Goal: Information Seeking & Learning: Learn about a topic

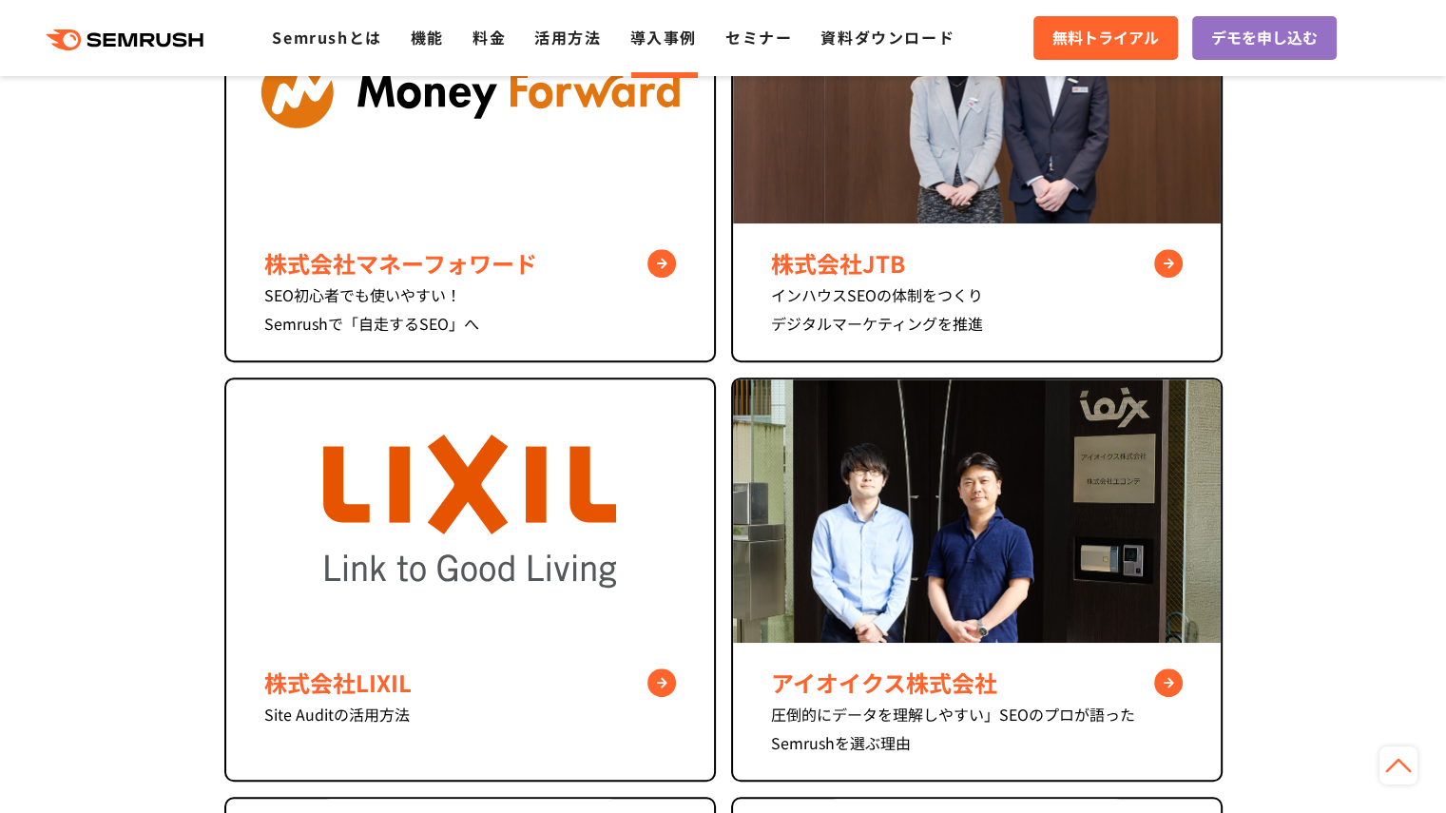
scroll to position [761, 0]
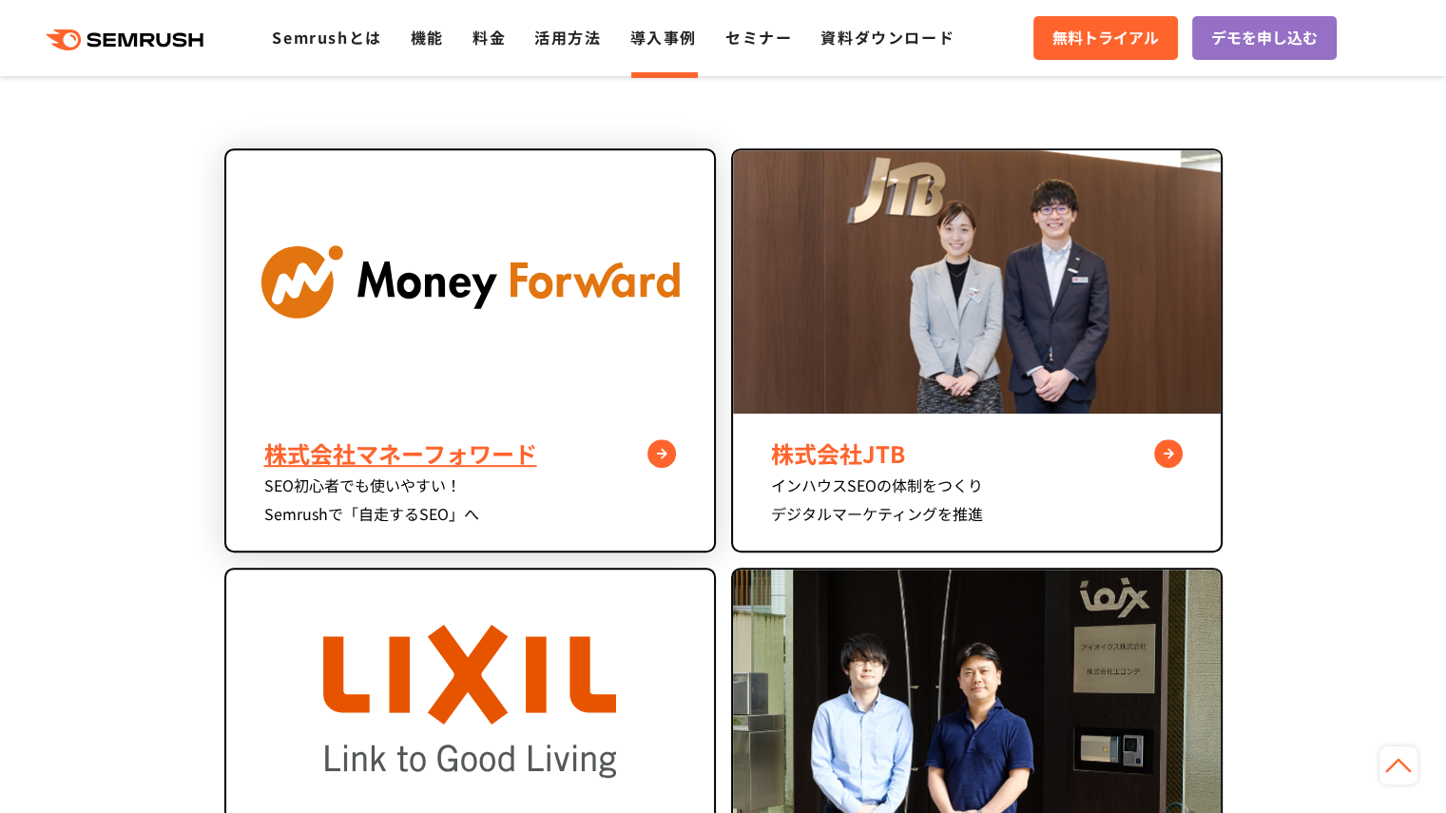
click at [506, 341] on img at bounding box center [470, 281] width 488 height 263
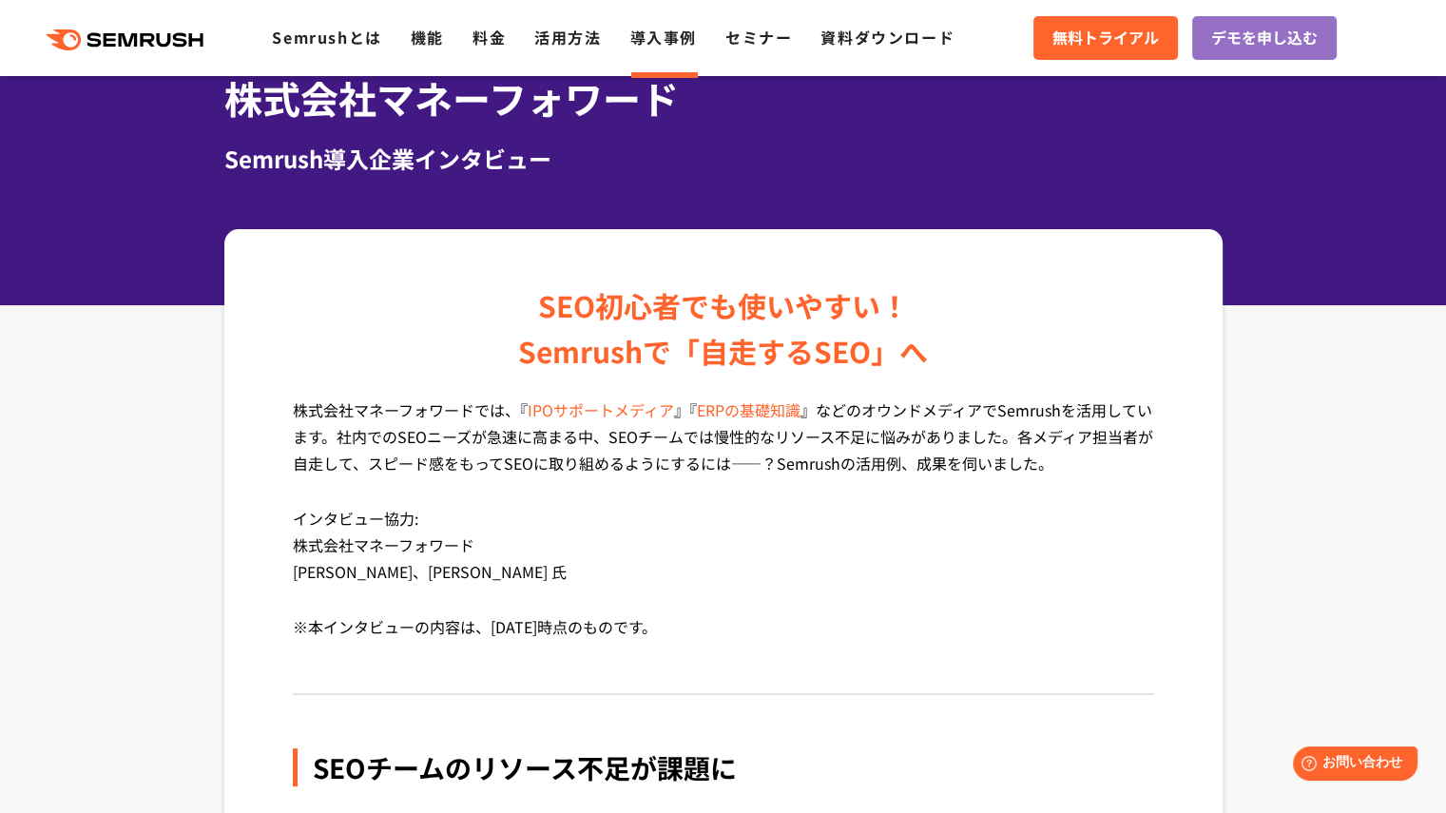
scroll to position [190, 0]
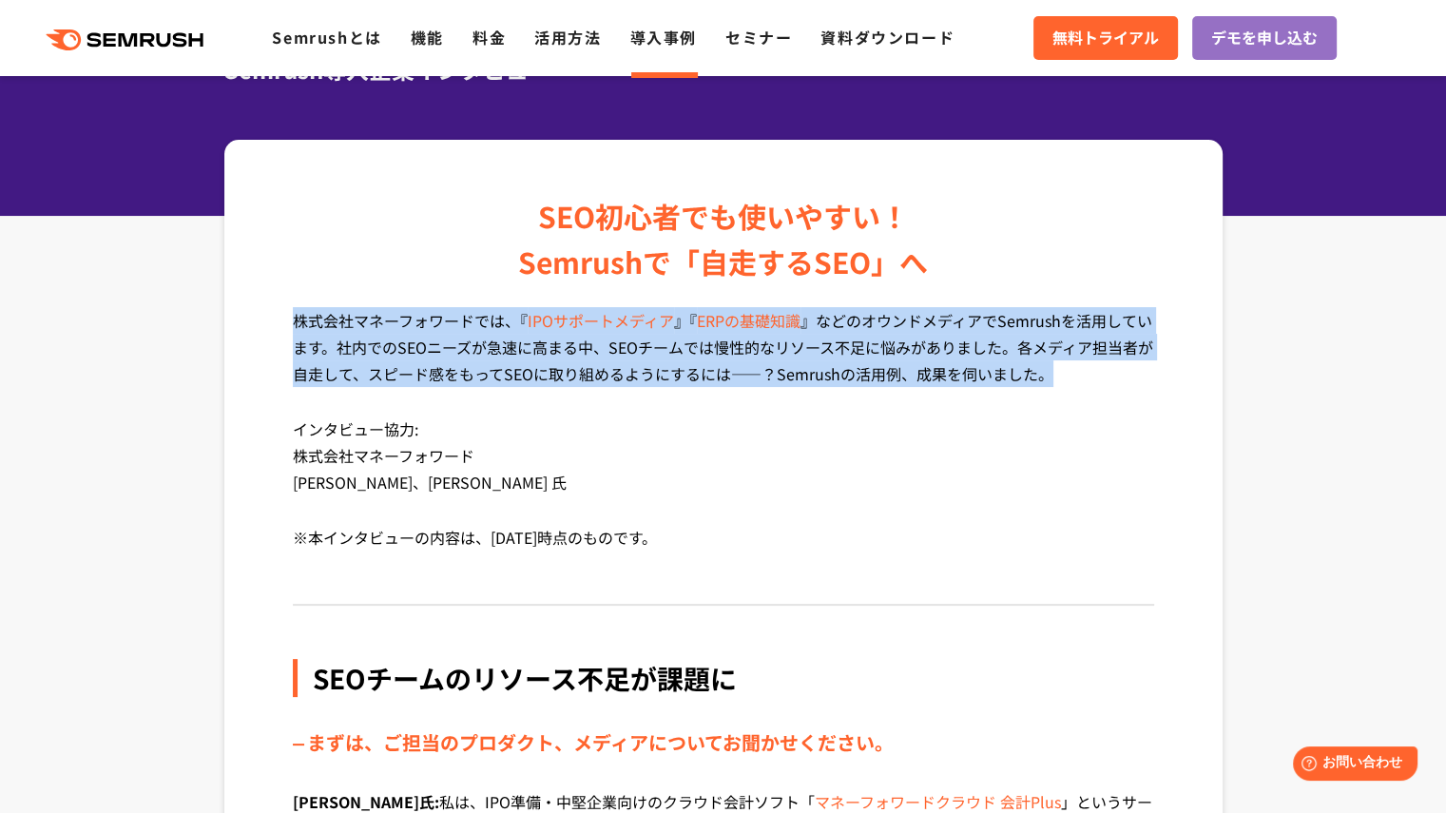
drag, startPoint x: 280, startPoint y: 318, endPoint x: 1110, endPoint y: 376, distance: 832.0
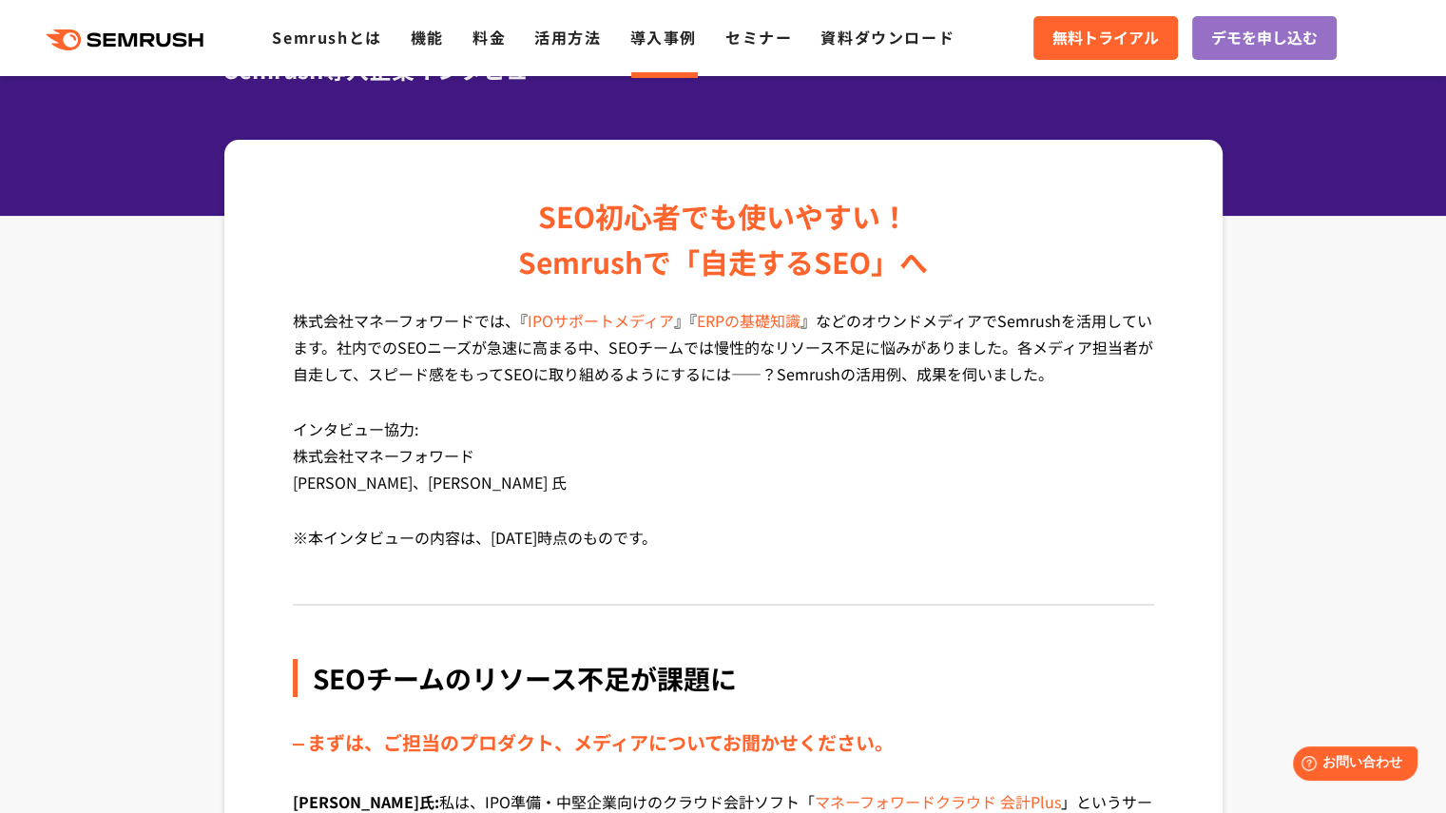
click at [557, 416] on p "インタビュー協力: 株式会社マネーフォワード 清水 氏、稲葉 氏" at bounding box center [723, 469] width 861 height 108
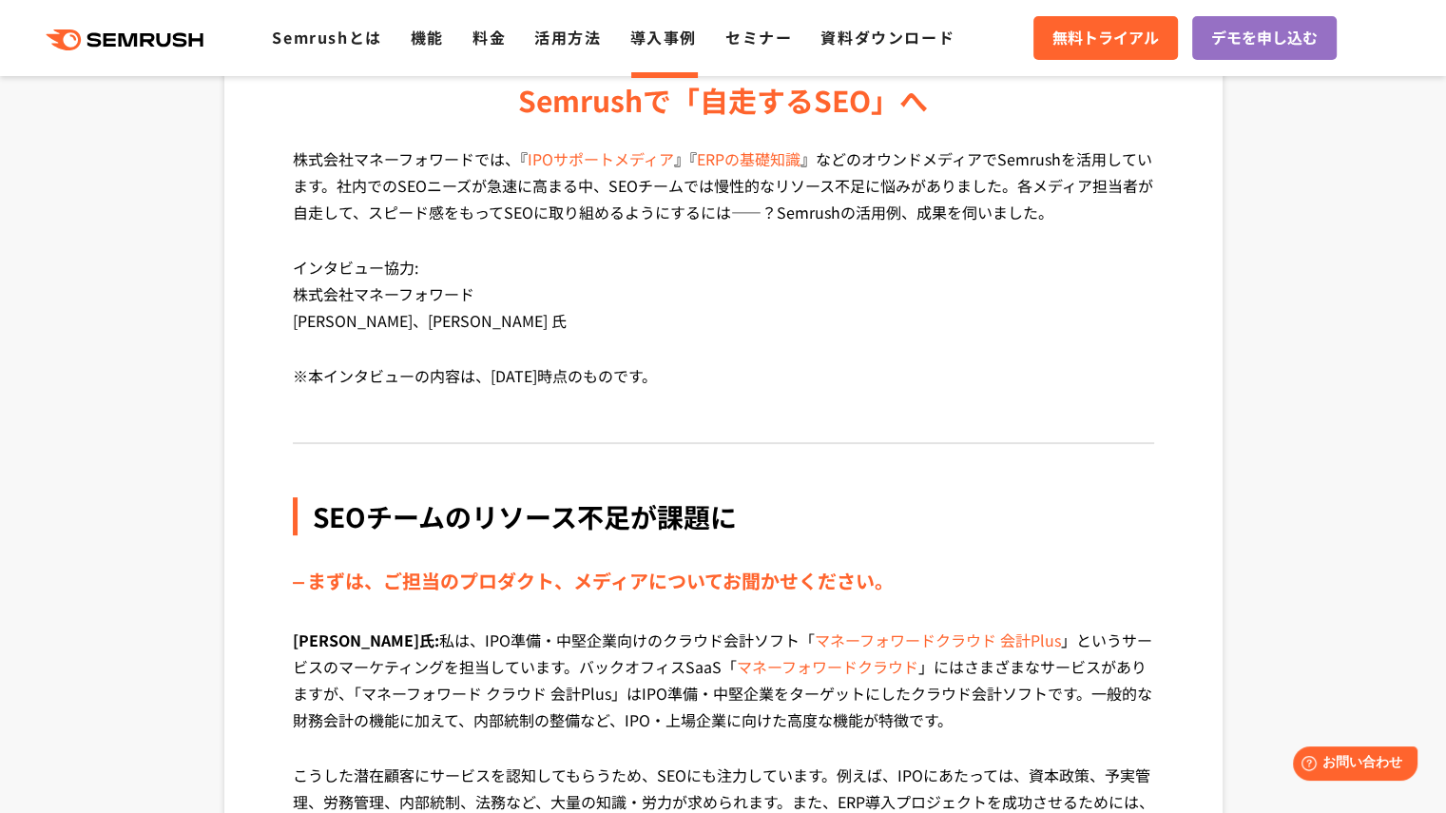
scroll to position [380, 0]
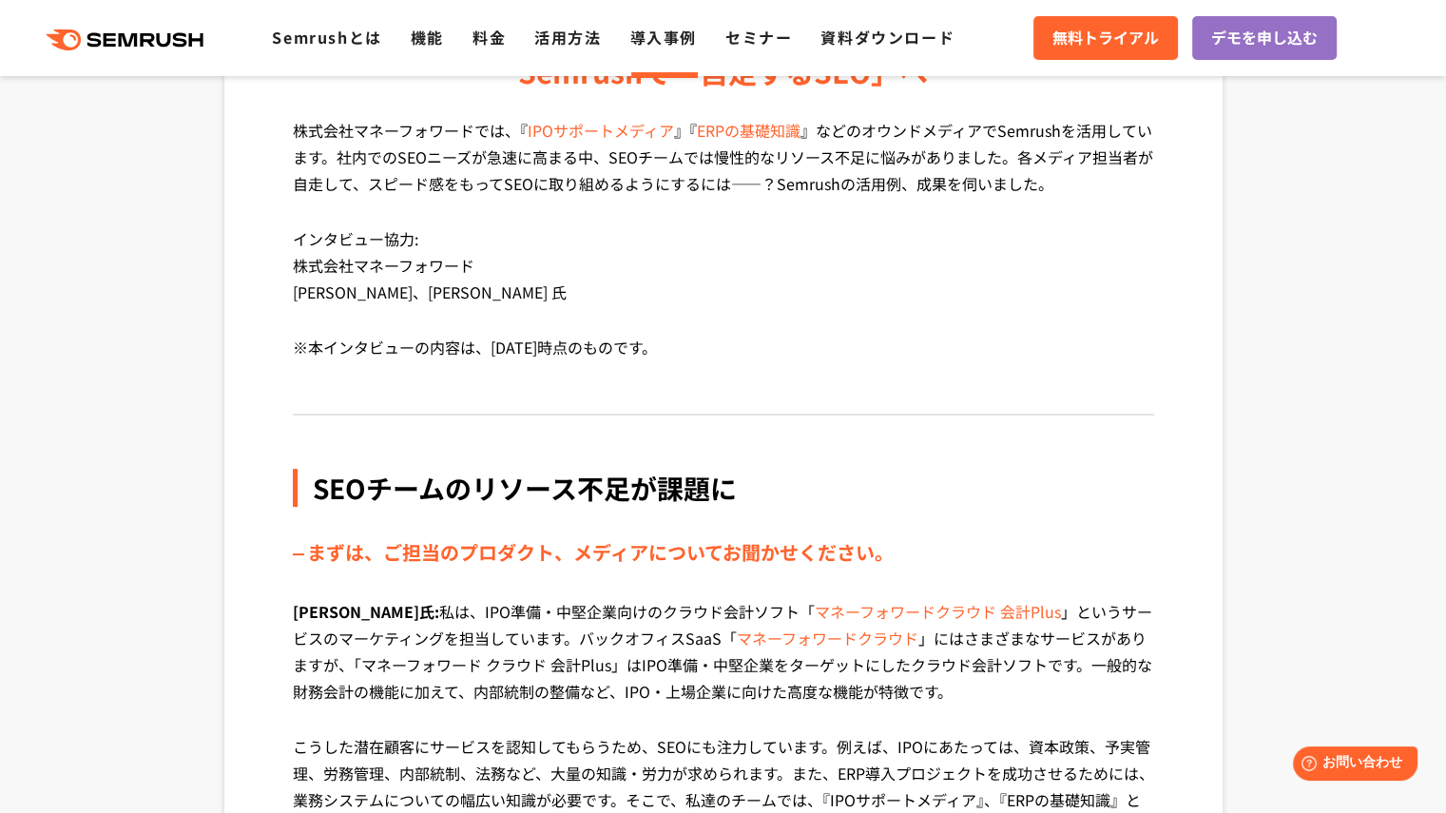
click at [426, 311] on p "インタビュー協力: 株式会社マネーフォワード 清水 氏、稲葉 氏" at bounding box center [723, 279] width 861 height 108
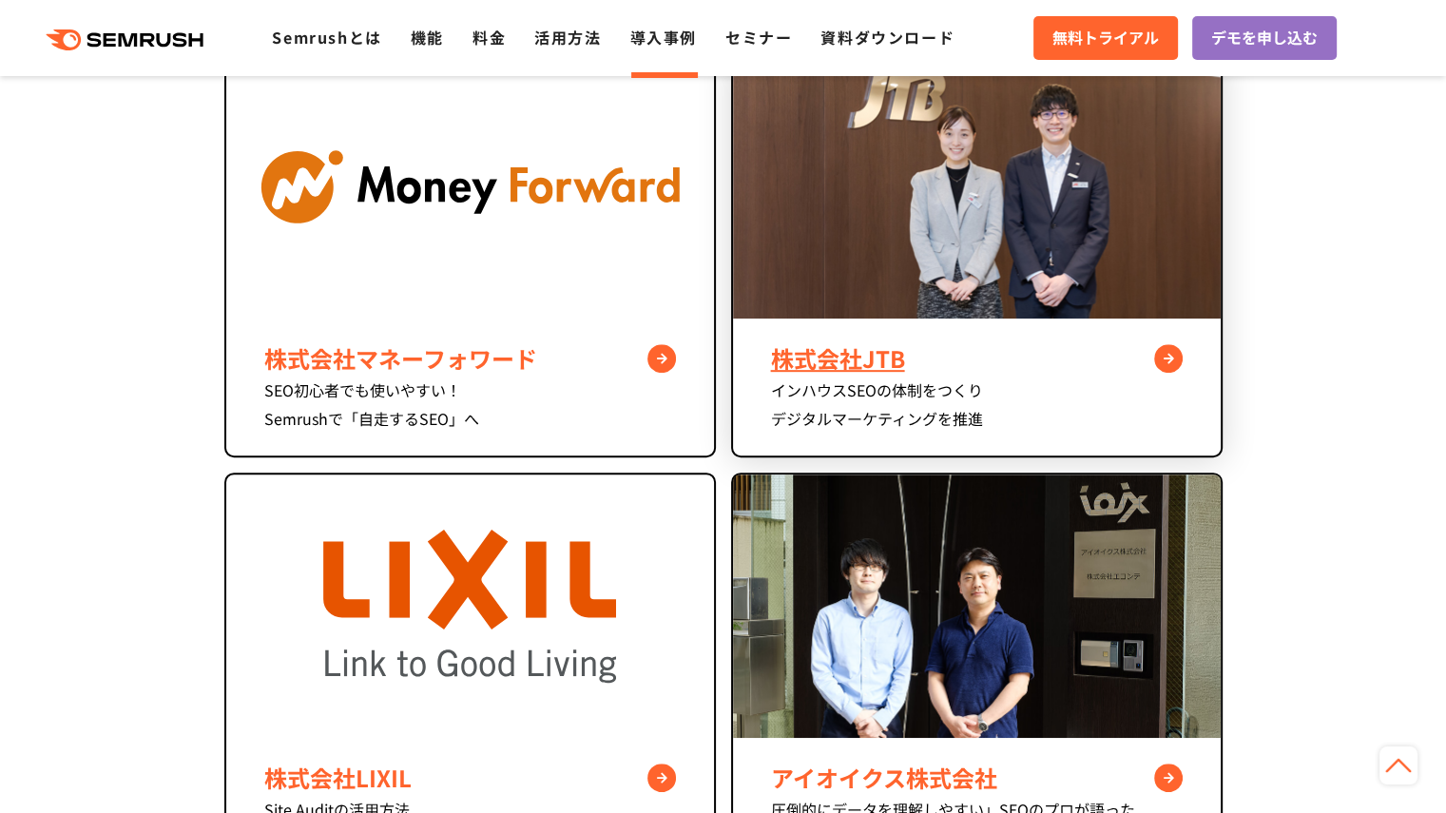
click at [1027, 233] on img at bounding box center [977, 186] width 488 height 263
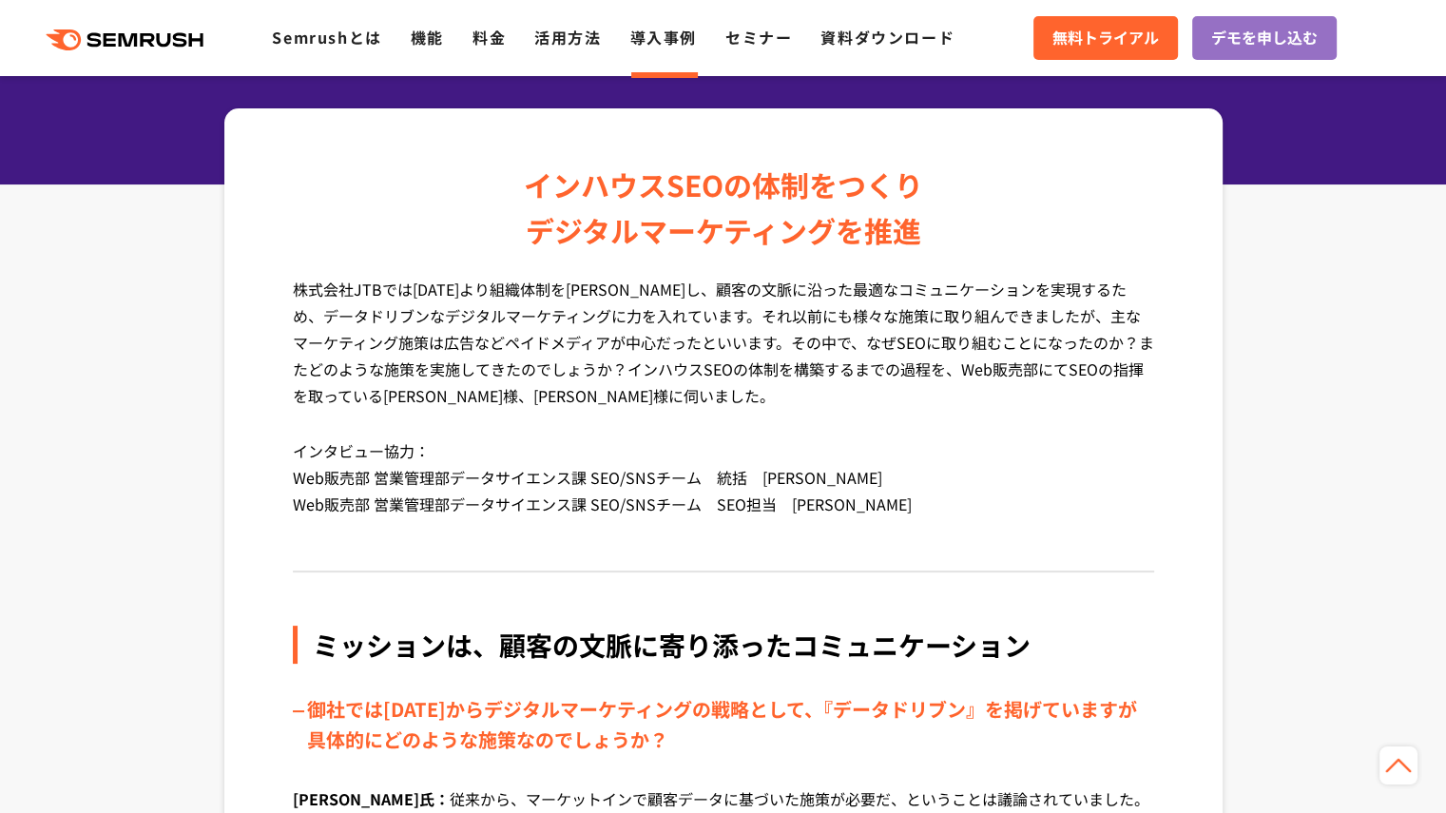
scroll to position [190, 0]
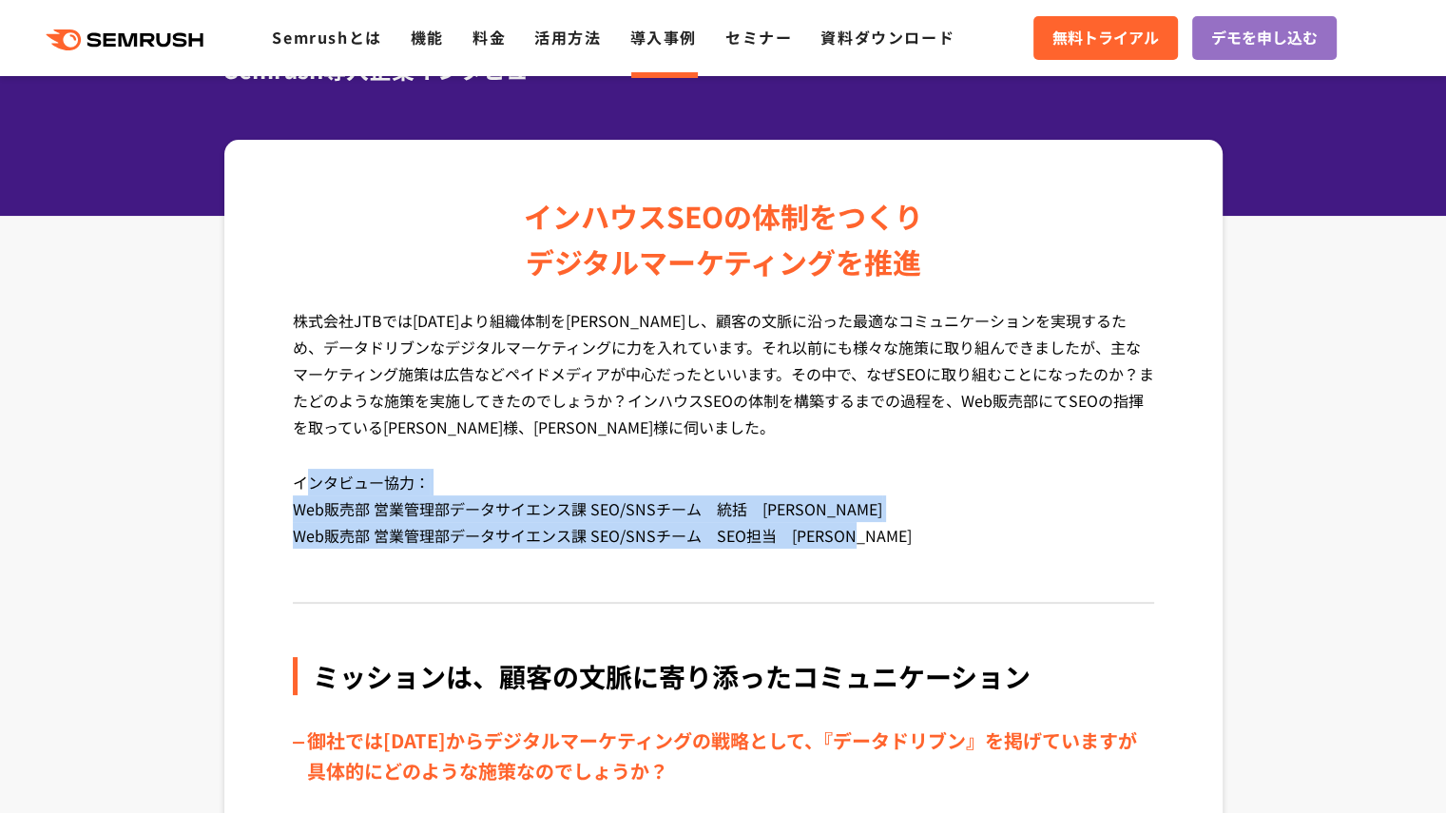
drag, startPoint x: 328, startPoint y: 490, endPoint x: 917, endPoint y: 511, distance: 589.8
click at [934, 522] on p "インタビュー協力： Web販売部 営業管理部データサイエンス課 SEO/SNSチーム　統括　谷口 浩子 様 Web販売部 営業管理部データサイエンス課 SEO…" at bounding box center [723, 523] width 861 height 108
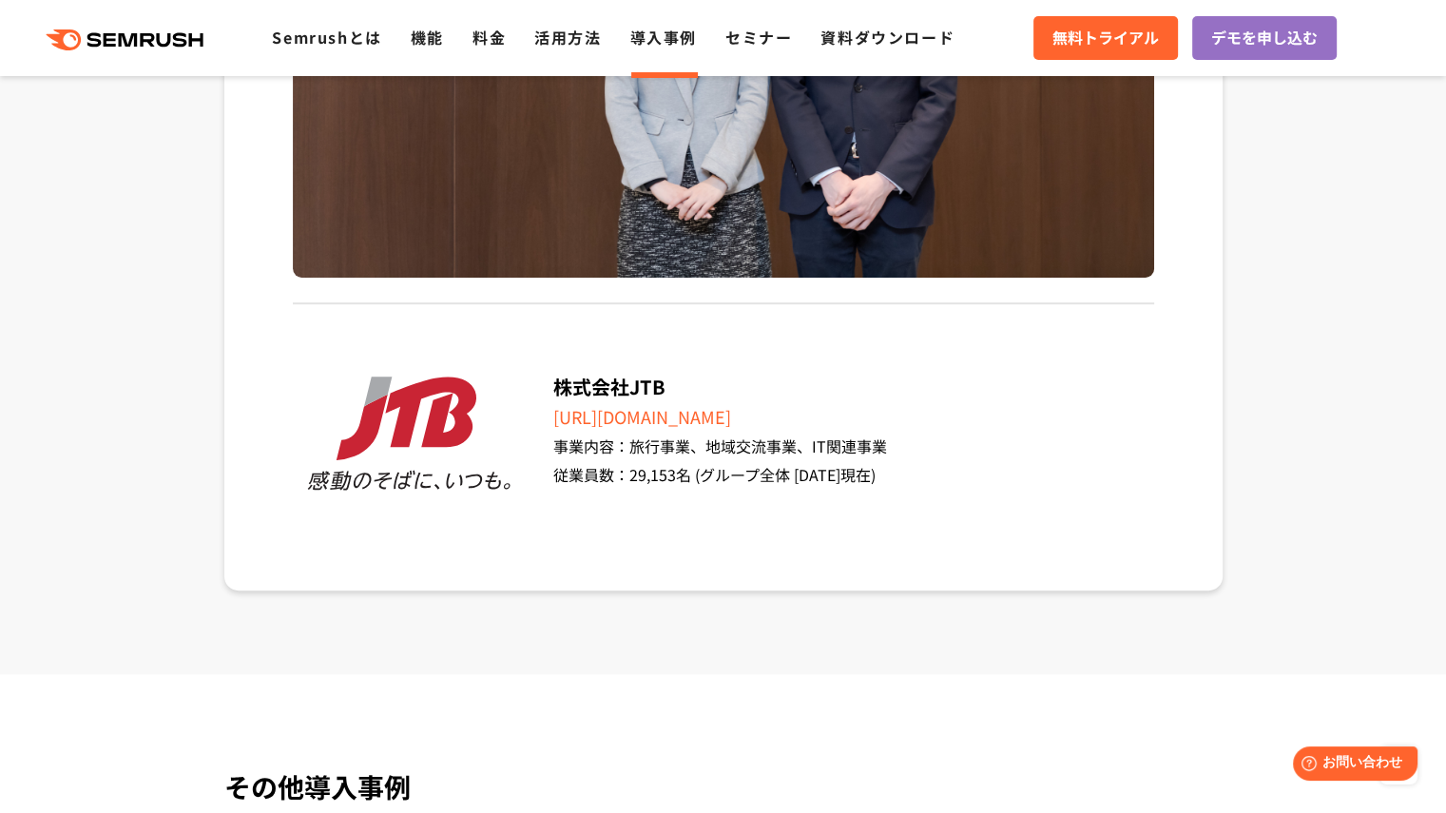
scroll to position [0, 0]
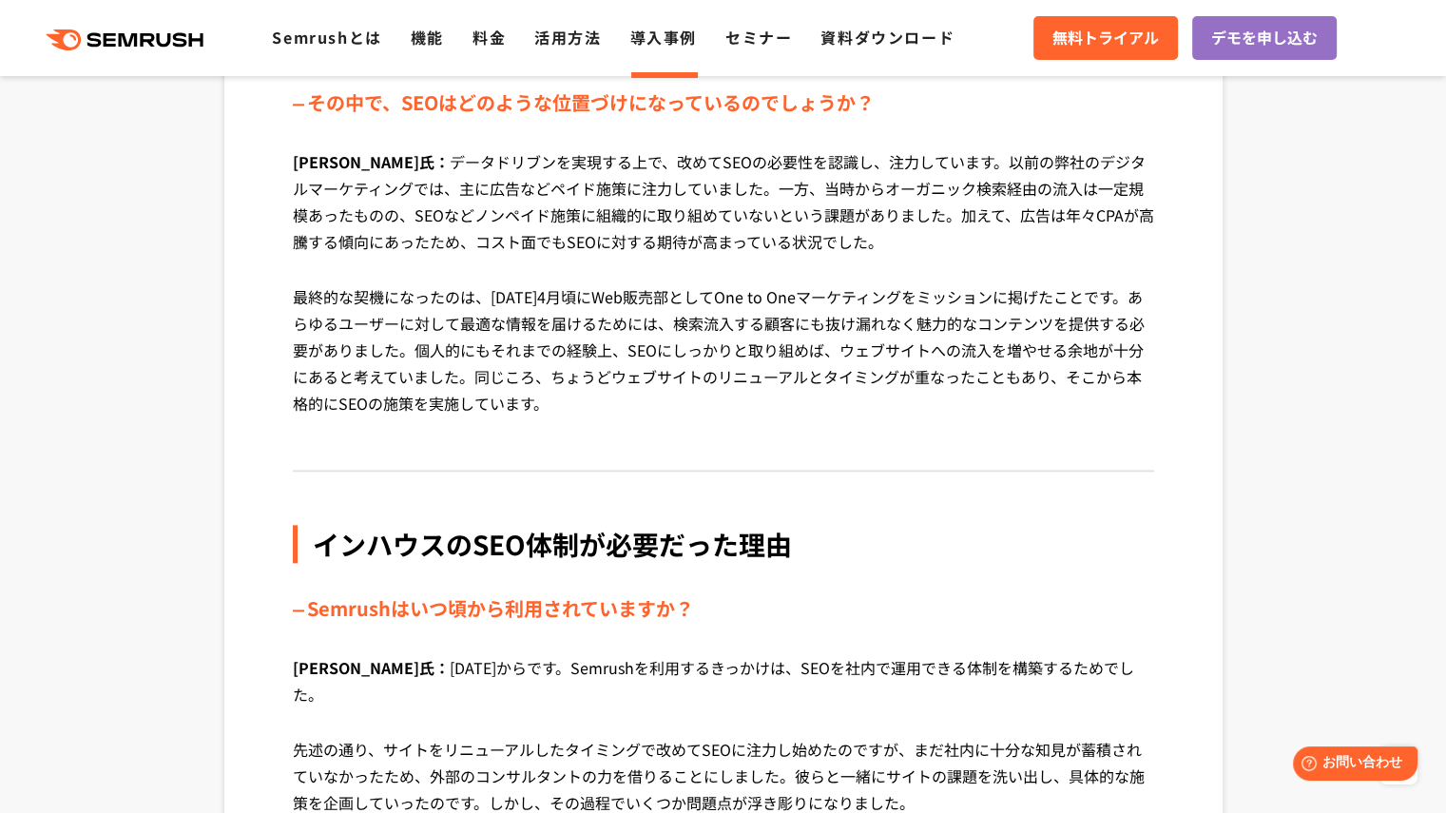
scroll to position [2282, 0]
